Goal: Information Seeking & Learning: Learn about a topic

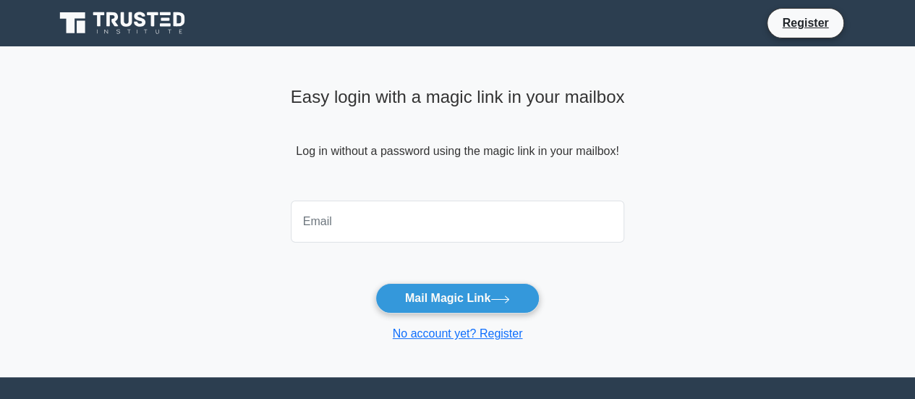
drag, startPoint x: 0, startPoint y: 0, endPoint x: 566, endPoint y: 215, distance: 605.1
click at [566, 215] on input "email" at bounding box center [458, 221] width 334 height 42
type input "parida.payal96@gmail.com"
click at [375, 283] on button "Mail Magic Link" at bounding box center [457, 298] width 164 height 30
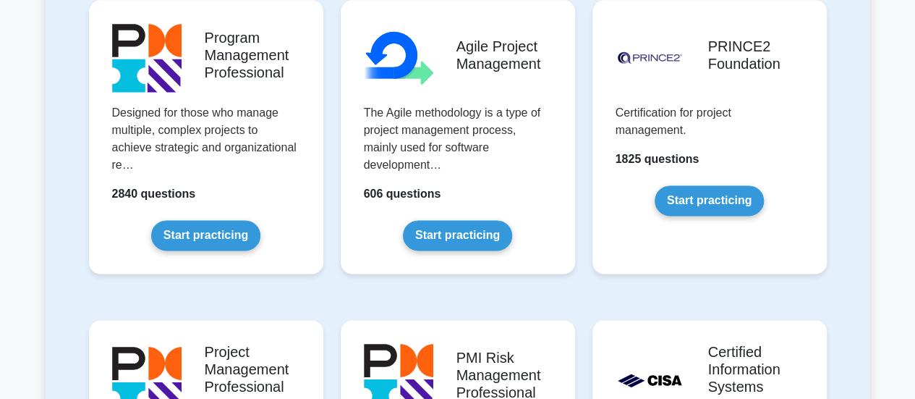
scroll to position [925, 0]
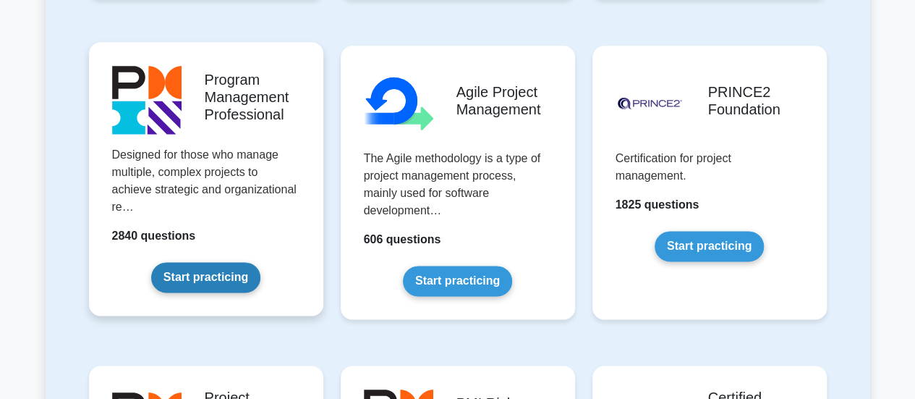
click at [220, 265] on link "Start practicing" at bounding box center [205, 277] width 109 height 30
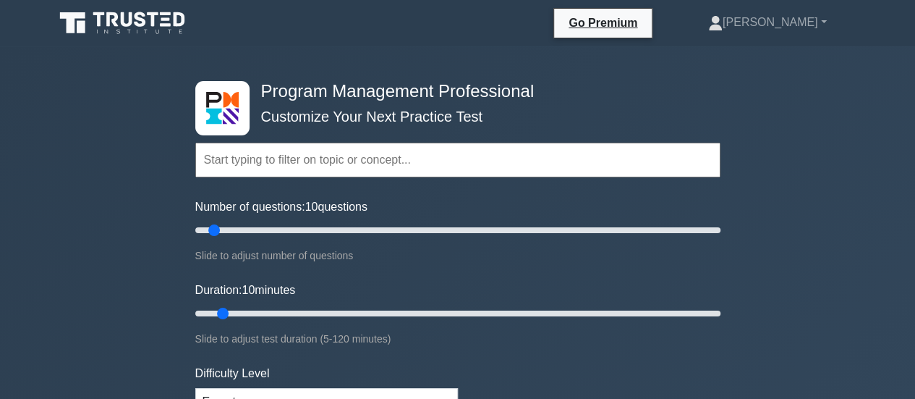
click at [386, 167] on input "text" at bounding box center [457, 160] width 525 height 35
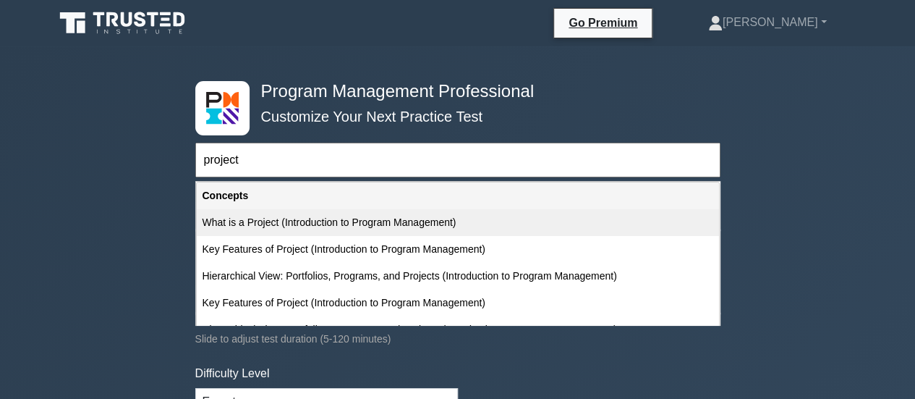
click at [391, 221] on div "What is a Project (Introduction to Program Management)" at bounding box center [458, 222] width 522 height 27
type input "What is a Project (Introduction to Program Management)"
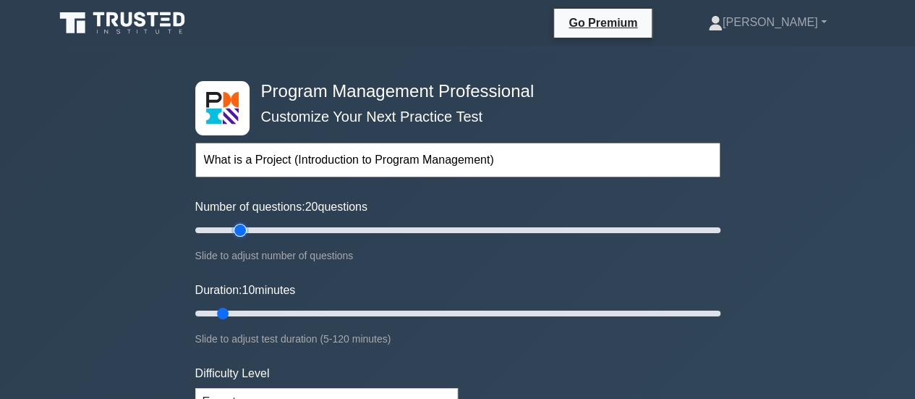
drag, startPoint x: 217, startPoint y: 232, endPoint x: 243, endPoint y: 239, distance: 27.0
type input "20"
click at [243, 239] on input "Number of questions: 20 questions" at bounding box center [457, 229] width 525 height 17
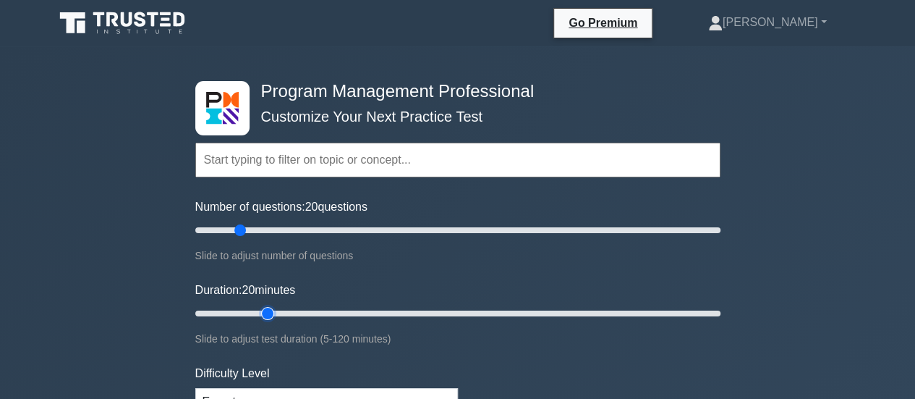
drag, startPoint x: 224, startPoint y: 316, endPoint x: 258, endPoint y: 313, distance: 34.1
type input "20"
click at [258, 313] on input "Duration: 20 minutes" at bounding box center [457, 313] width 525 height 17
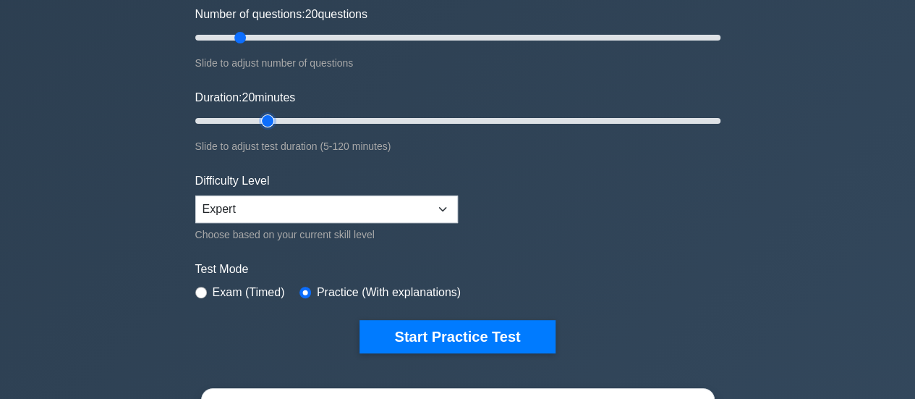
scroll to position [234, 0]
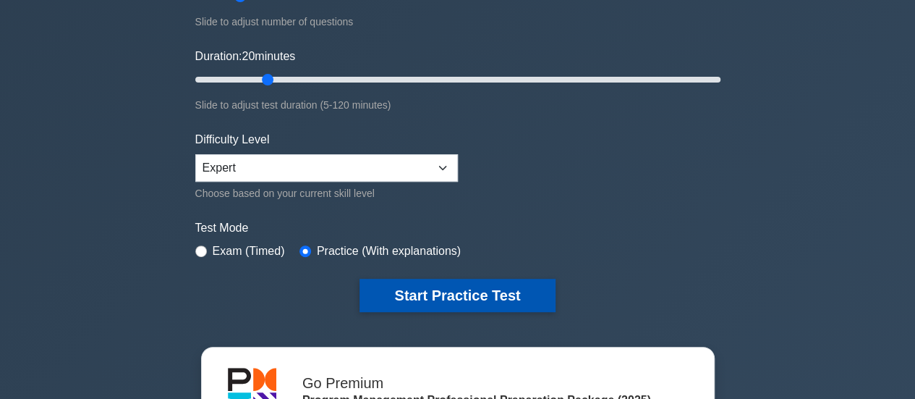
click at [441, 293] on button "Start Practice Test" at bounding box center [457, 295] width 195 height 33
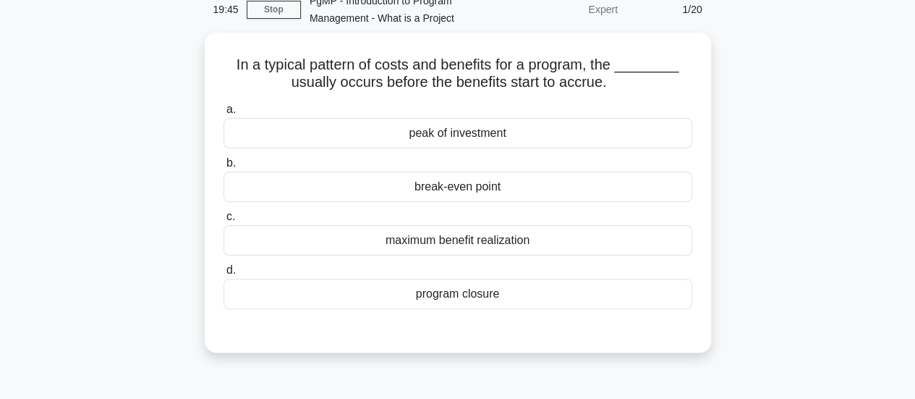
scroll to position [71, 0]
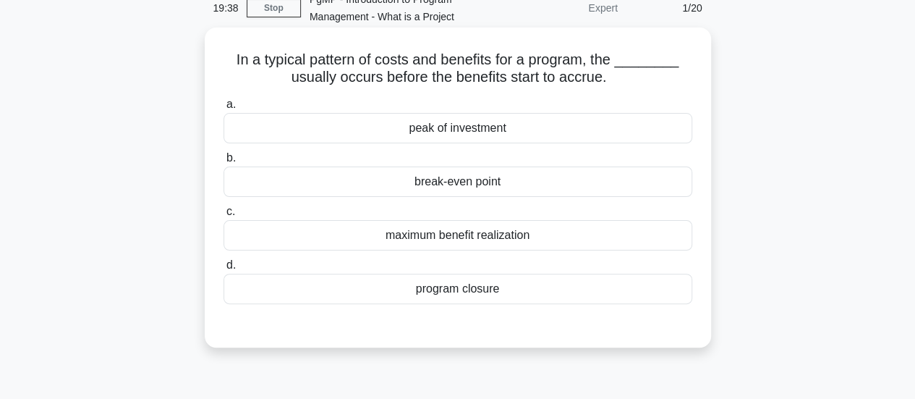
click at [472, 227] on div "maximum benefit realization" at bounding box center [458, 235] width 469 height 30
click at [224, 216] on input "c. maximum benefit realization" at bounding box center [224, 211] width 0 height 9
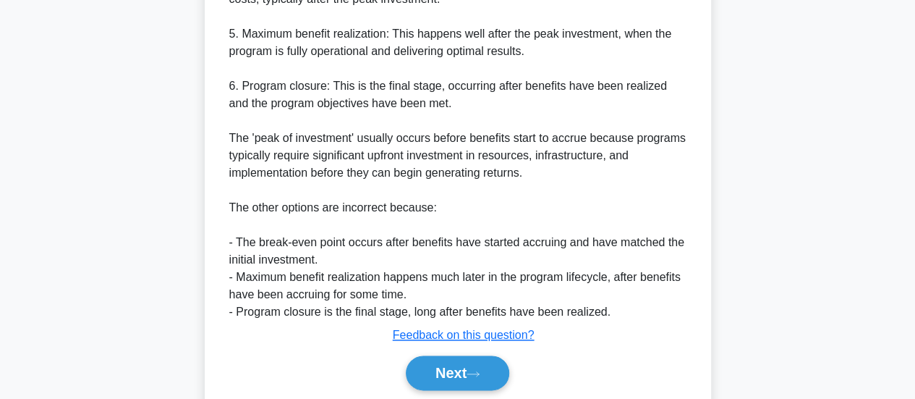
scroll to position [752, 0]
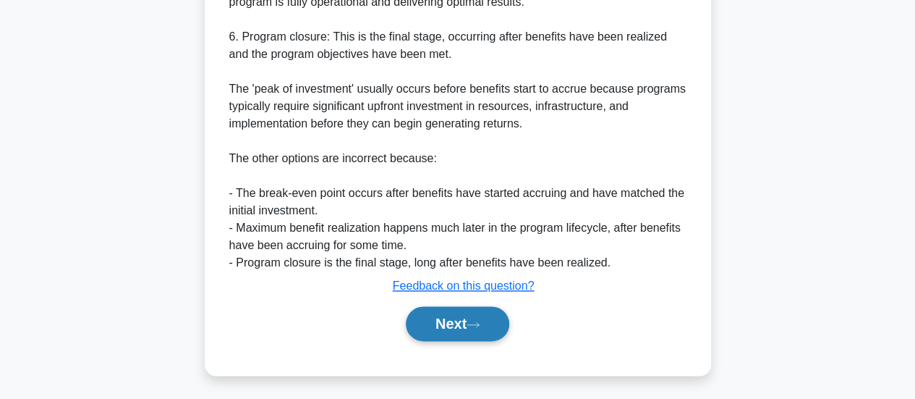
click at [446, 325] on button "Next" at bounding box center [457, 323] width 103 height 35
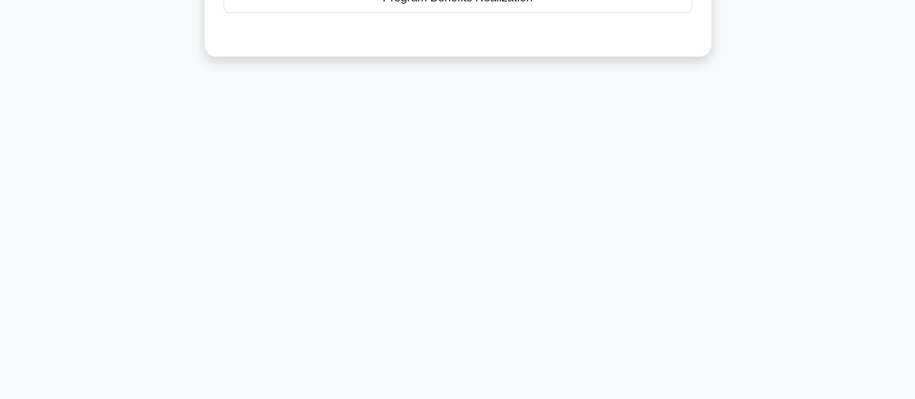
scroll to position [34, 0]
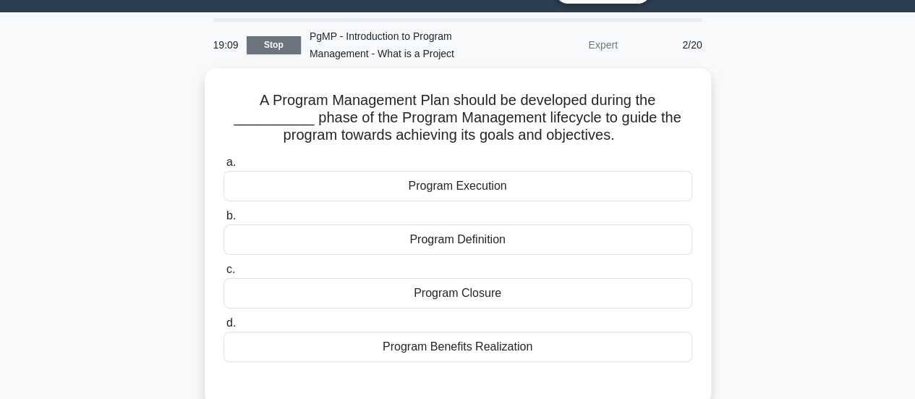
click at [298, 47] on link "Stop" at bounding box center [274, 45] width 54 height 18
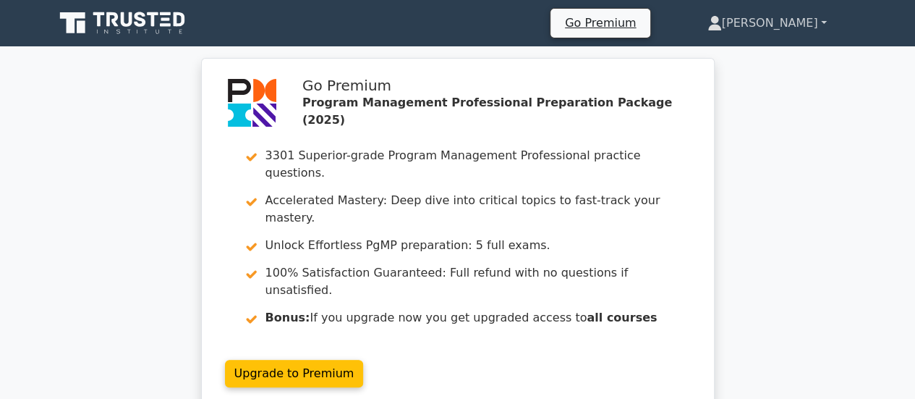
click at [798, 30] on link "[PERSON_NAME]" at bounding box center [767, 23] width 189 height 29
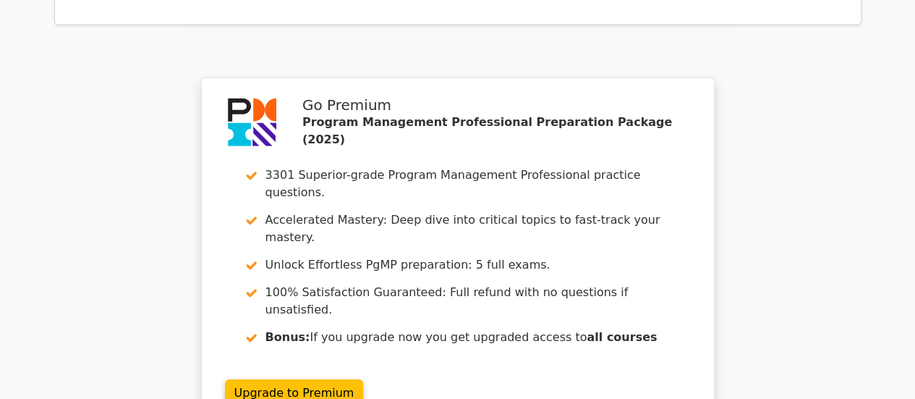
scroll to position [2266, 0]
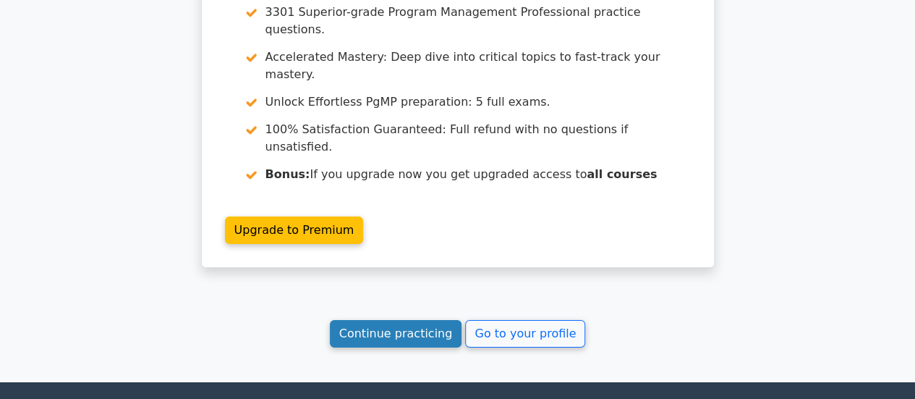
click at [415, 320] on link "Continue practicing" at bounding box center [396, 333] width 132 height 27
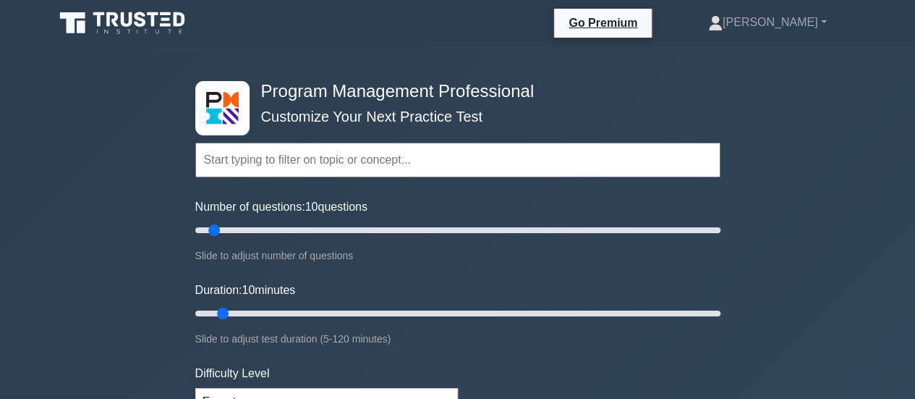
click at [370, 160] on input "text" at bounding box center [457, 160] width 525 height 35
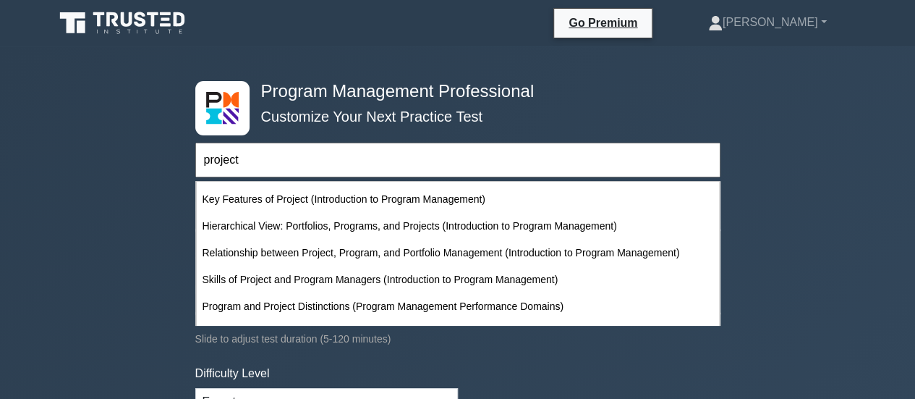
scroll to position [98, 0]
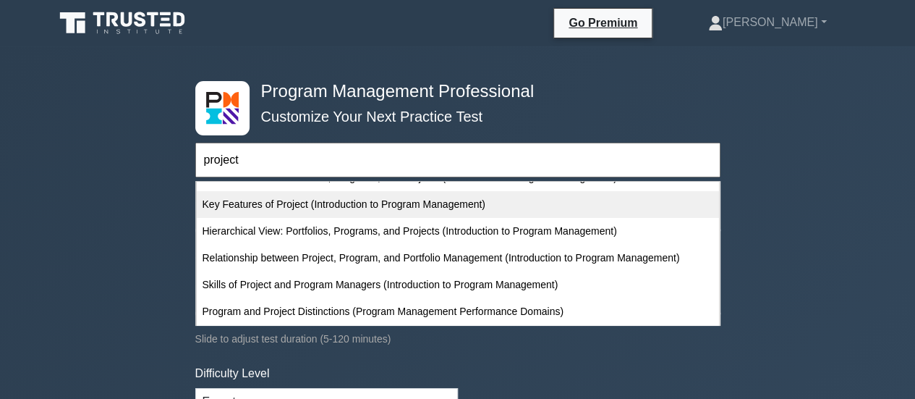
click at [542, 204] on div "Key Features of Project (Introduction to Program Management)" at bounding box center [458, 204] width 522 height 27
type input "Key Features of Project (Introduction to Program Management)"
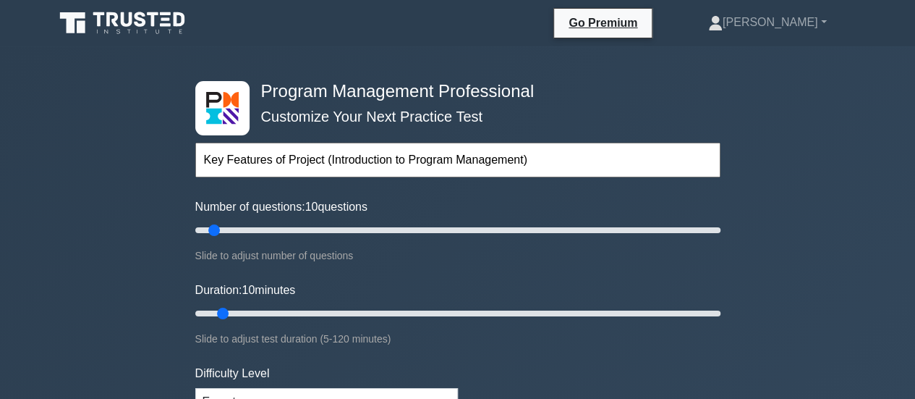
scroll to position [349, 0]
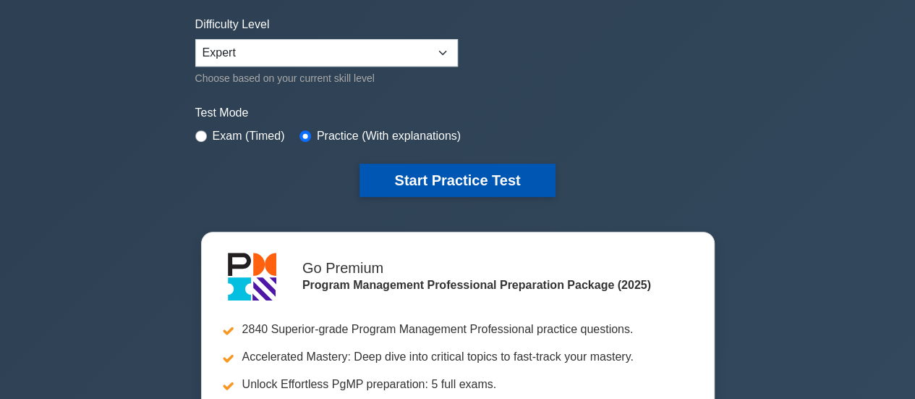
click at [400, 190] on button "Start Practice Test" at bounding box center [457, 179] width 195 height 33
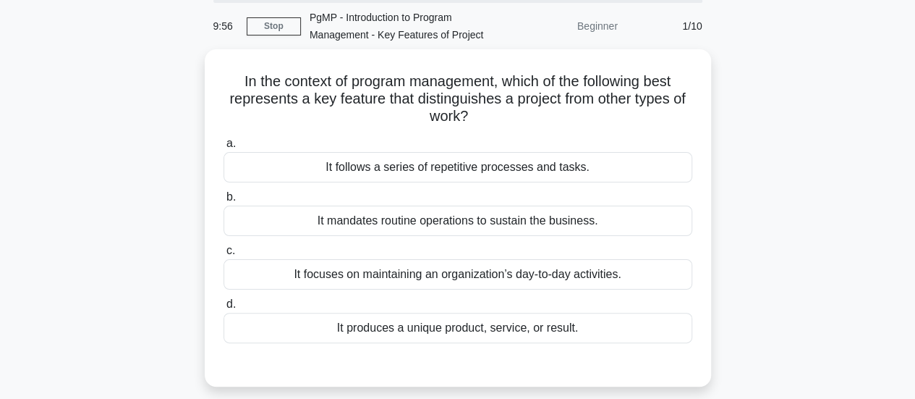
scroll to position [59, 0]
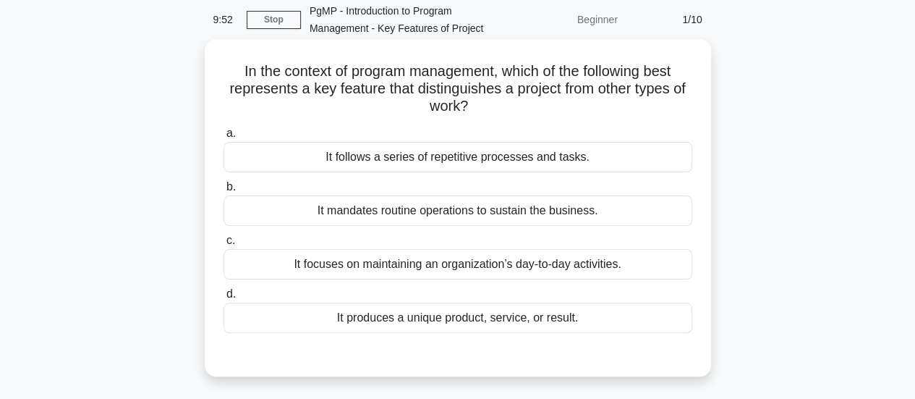
click at [554, 329] on div "It produces a unique product, service, or result." at bounding box center [458, 317] width 469 height 30
click at [224, 299] on input "d. It produces a unique product, service, or result." at bounding box center [224, 293] width 0 height 9
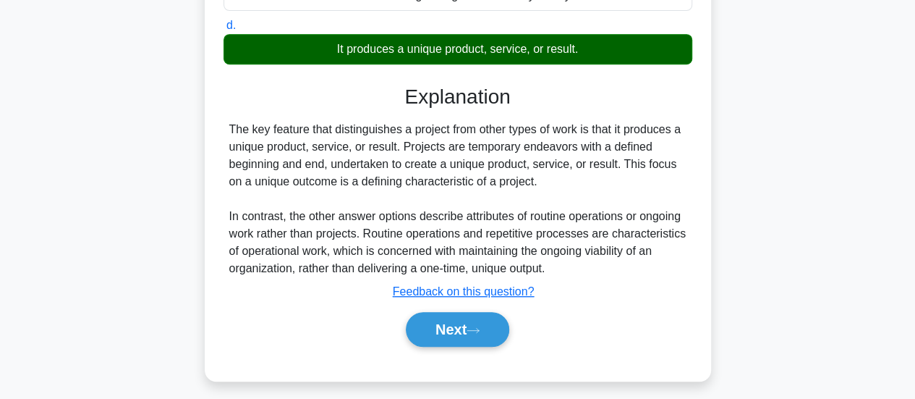
scroll to position [355, 0]
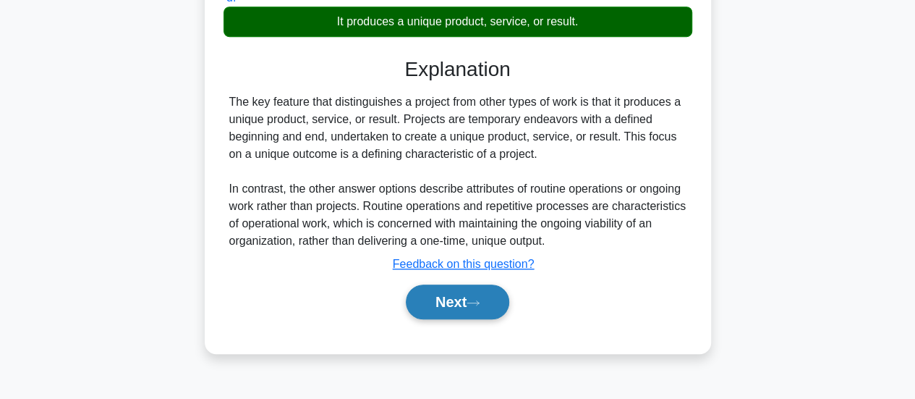
click at [488, 317] on button "Next" at bounding box center [457, 301] width 103 height 35
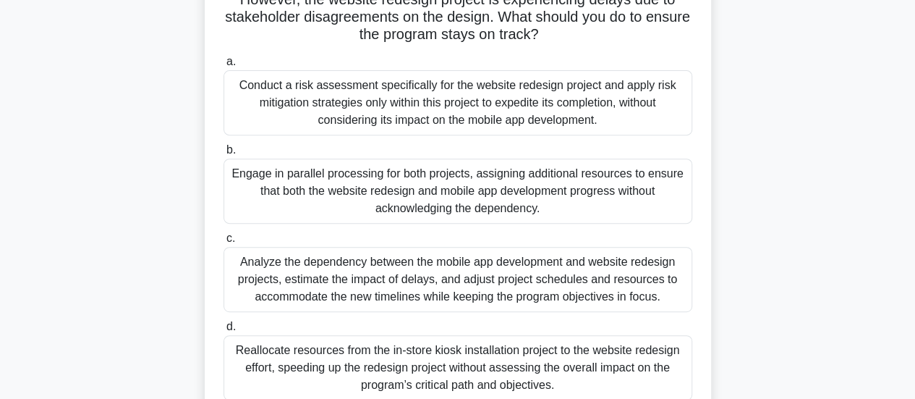
scroll to position [242, 0]
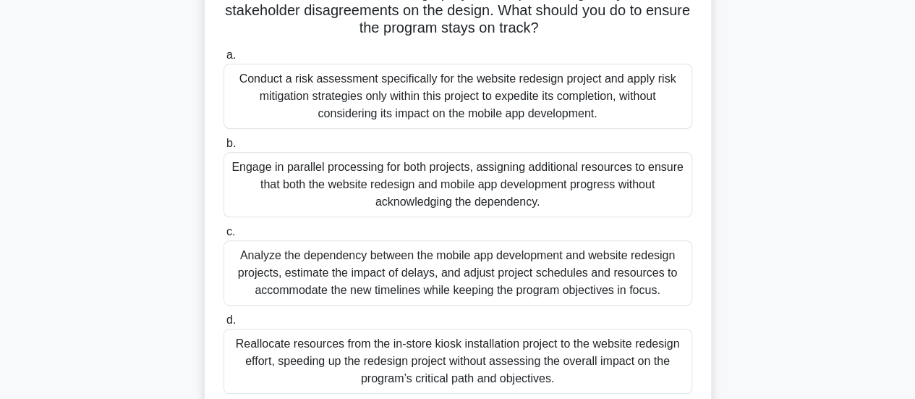
click at [511, 273] on div "Analyze the dependency between the mobile app development and website redesign …" at bounding box center [458, 272] width 469 height 65
click at [224, 237] on input "c. Analyze the dependency between the mobile app development and website redesi…" at bounding box center [224, 231] width 0 height 9
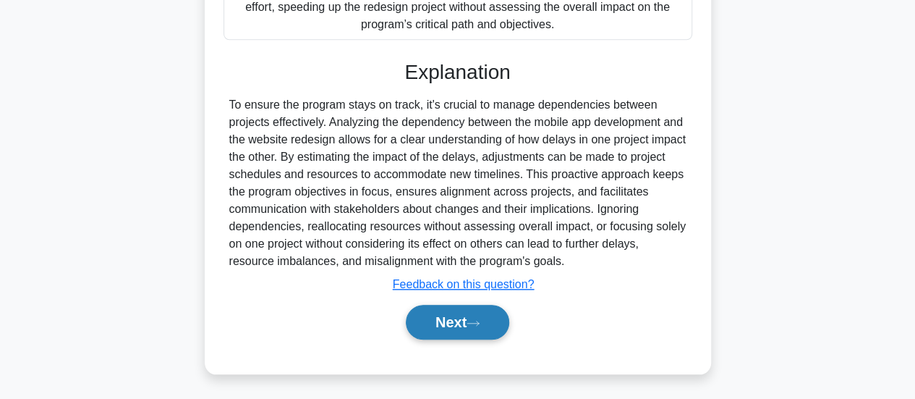
click at [467, 324] on button "Next" at bounding box center [457, 322] width 103 height 35
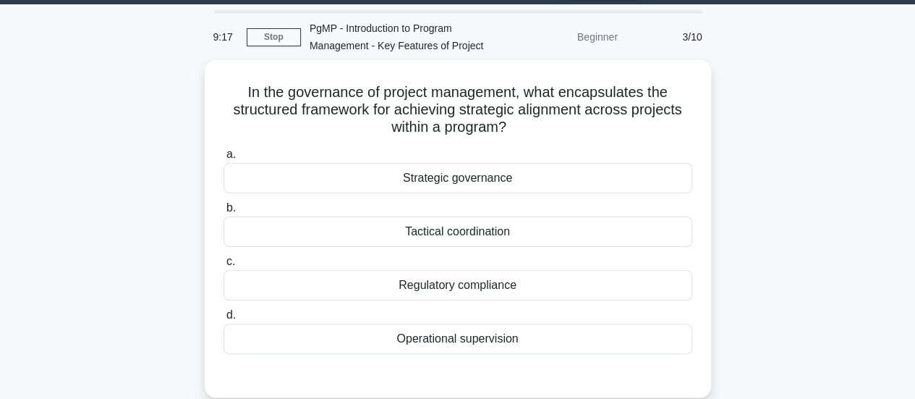
scroll to position [58, 0]
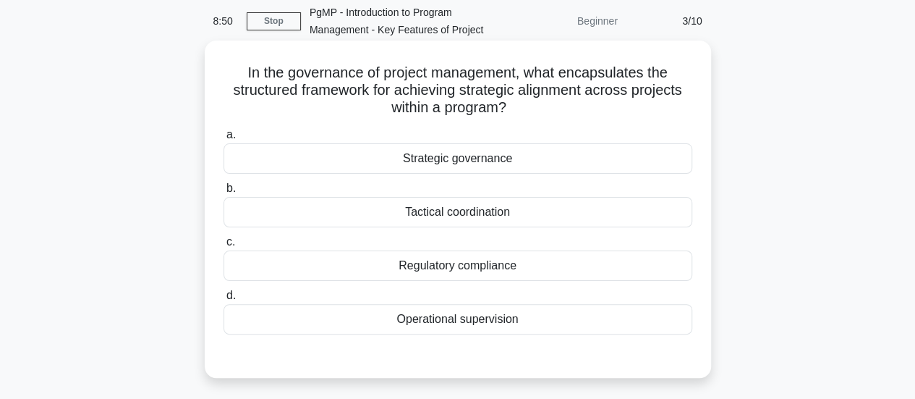
click at [519, 158] on div "Strategic governance" at bounding box center [458, 158] width 469 height 30
click at [224, 140] on input "a. Strategic governance" at bounding box center [224, 134] width 0 height 9
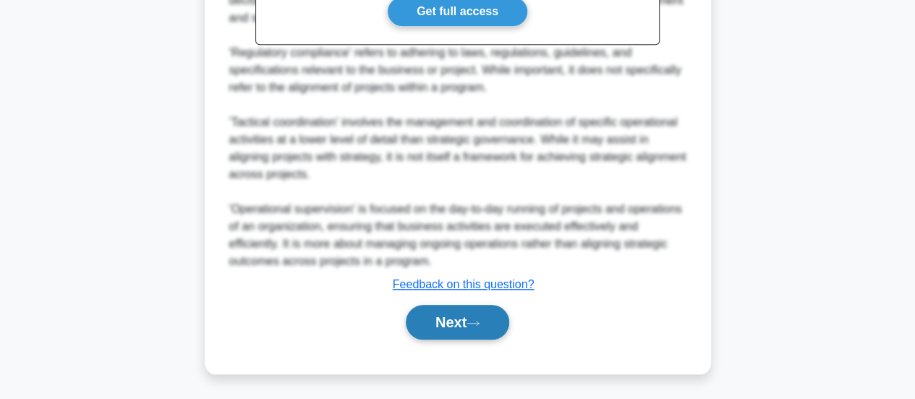
click at [463, 331] on button "Next" at bounding box center [457, 322] width 103 height 35
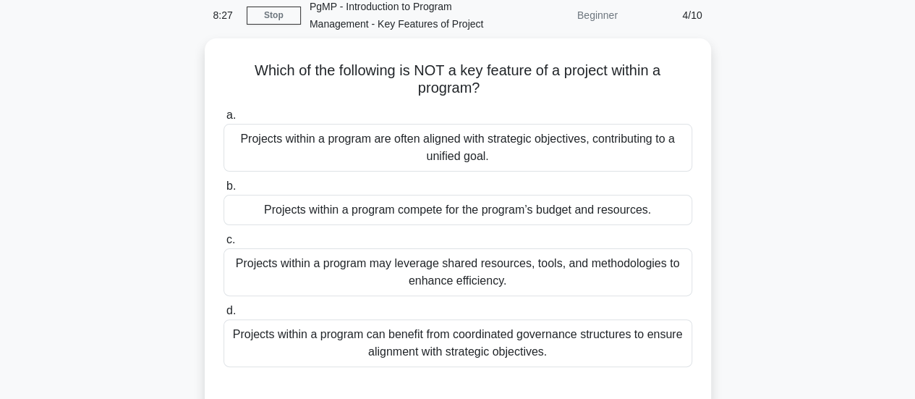
scroll to position [67, 0]
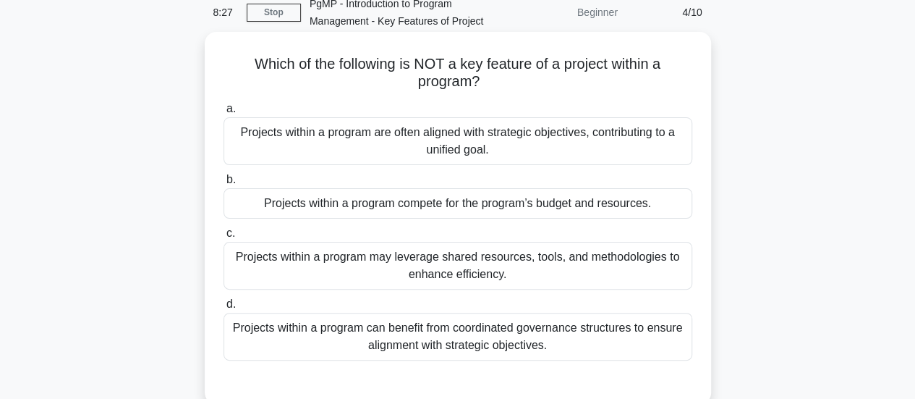
click at [585, 211] on div "Projects within a program compete for the program’s budget and resources." at bounding box center [458, 203] width 469 height 30
click at [224, 184] on input "b. Projects within a program compete for the program’s budget and resources." at bounding box center [224, 179] width 0 height 9
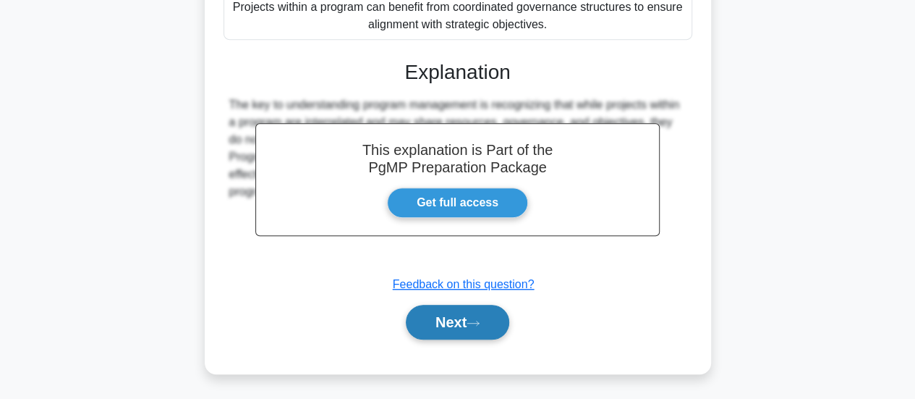
click at [468, 324] on button "Next" at bounding box center [457, 322] width 103 height 35
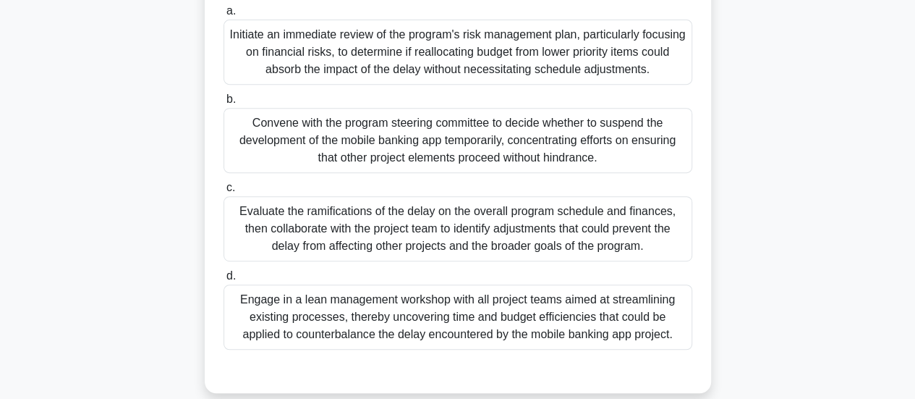
scroll to position [276, 0]
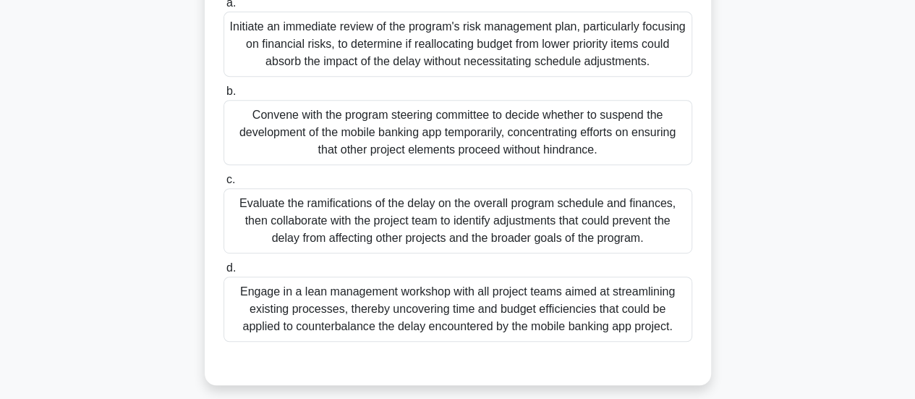
click at [606, 316] on div "Engage in a lean management workshop with all project teams aimed at streamlini…" at bounding box center [458, 308] width 469 height 65
click at [224, 273] on input "d. Engage in a lean management workshop with all project teams aimed at streaml…" at bounding box center [224, 267] width 0 height 9
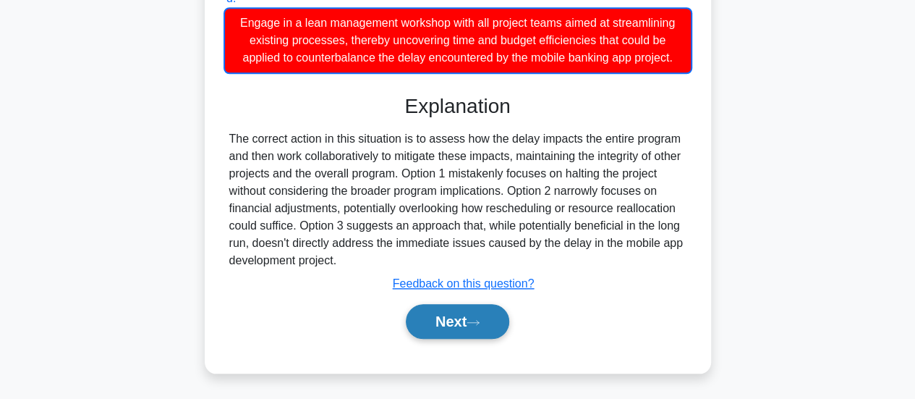
click at [490, 323] on button "Next" at bounding box center [457, 321] width 103 height 35
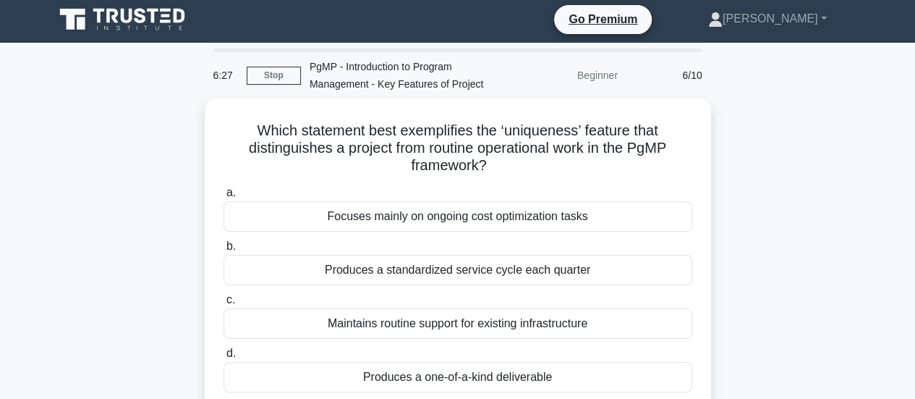
scroll to position [0, 0]
